Goal: Transaction & Acquisition: Purchase product/service

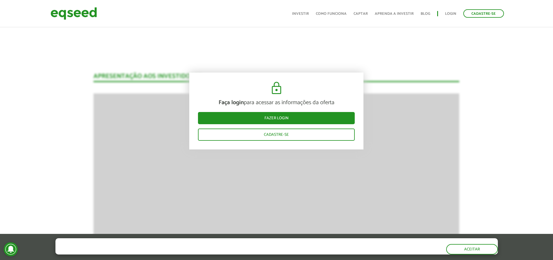
scroll to position [798, 0]
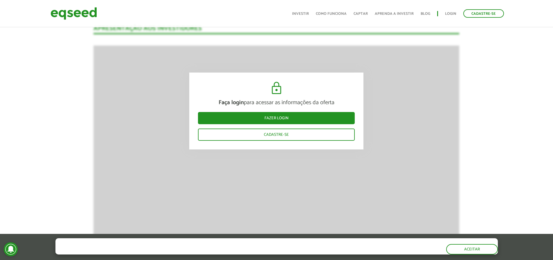
scroll to position [936, 0]
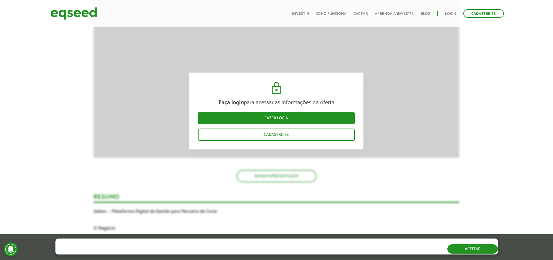
click at [481, 248] on button "Aceitar" at bounding box center [472, 248] width 50 height 9
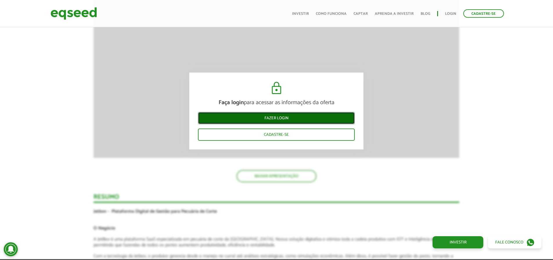
click at [288, 122] on link "Fazer login" at bounding box center [276, 118] width 157 height 12
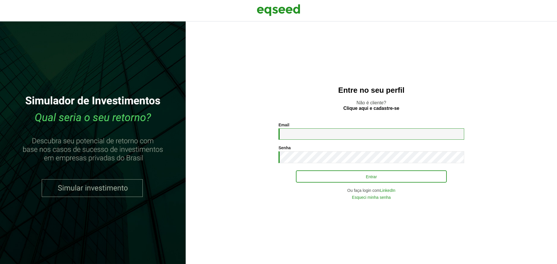
type input "**********"
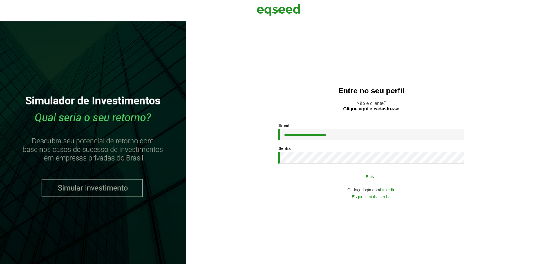
click at [378, 181] on button "Entrar" at bounding box center [371, 176] width 151 height 11
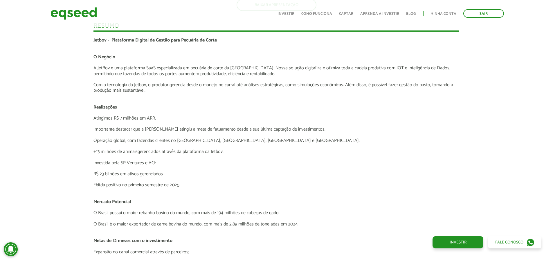
scroll to position [1018, 0]
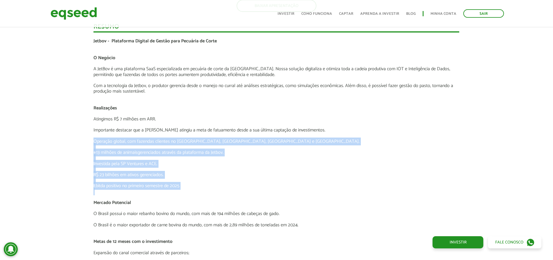
drag, startPoint x: 95, startPoint y: 138, endPoint x: 278, endPoint y: 184, distance: 188.4
click at [278, 188] on div "Jetbov - Plataforma Digital de Gestão para Pecuária de Corte O Negócio A JetBov…" at bounding box center [275, 207] width 365 height 339
drag, startPoint x: 274, startPoint y: 178, endPoint x: 256, endPoint y: 161, distance: 24.2
click at [274, 177] on div "Jetbov - Plataforma Digital de Gestão para Pecuária de Corte O Negócio A JetBov…" at bounding box center [275, 207] width 365 height 339
click at [233, 158] on p at bounding box center [275, 158] width 365 height 6
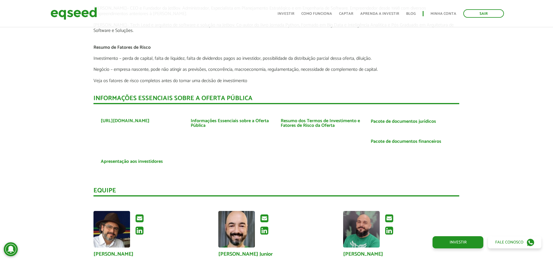
scroll to position [1279, 0]
